Goal: Transaction & Acquisition: Obtain resource

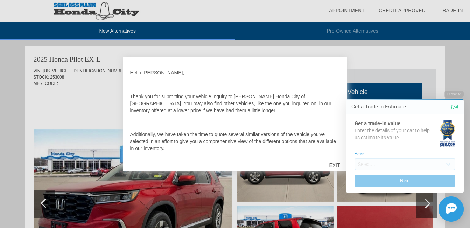
click at [334, 84] on html "Welcome! Get a Trade-In Estimate 1/4 Get a trade-in value Enter the details of …" at bounding box center [401, 84] width 139 height 0
click at [336, 84] on html "Welcome! Get a Trade-In Estimate 1/4 Get a trade-in value Enter the details of …" at bounding box center [401, 84] width 139 height 0
click at [84, 96] on div at bounding box center [235, 114] width 470 height 228
click at [336, 84] on html "Welcome! Get a Trade-In Estimate 1/4 Get a trade-in value Enter the details of …" at bounding box center [401, 84] width 139 height 0
click at [89, 196] on div at bounding box center [235, 114] width 470 height 228
